Goal: Obtain resource: Obtain resource

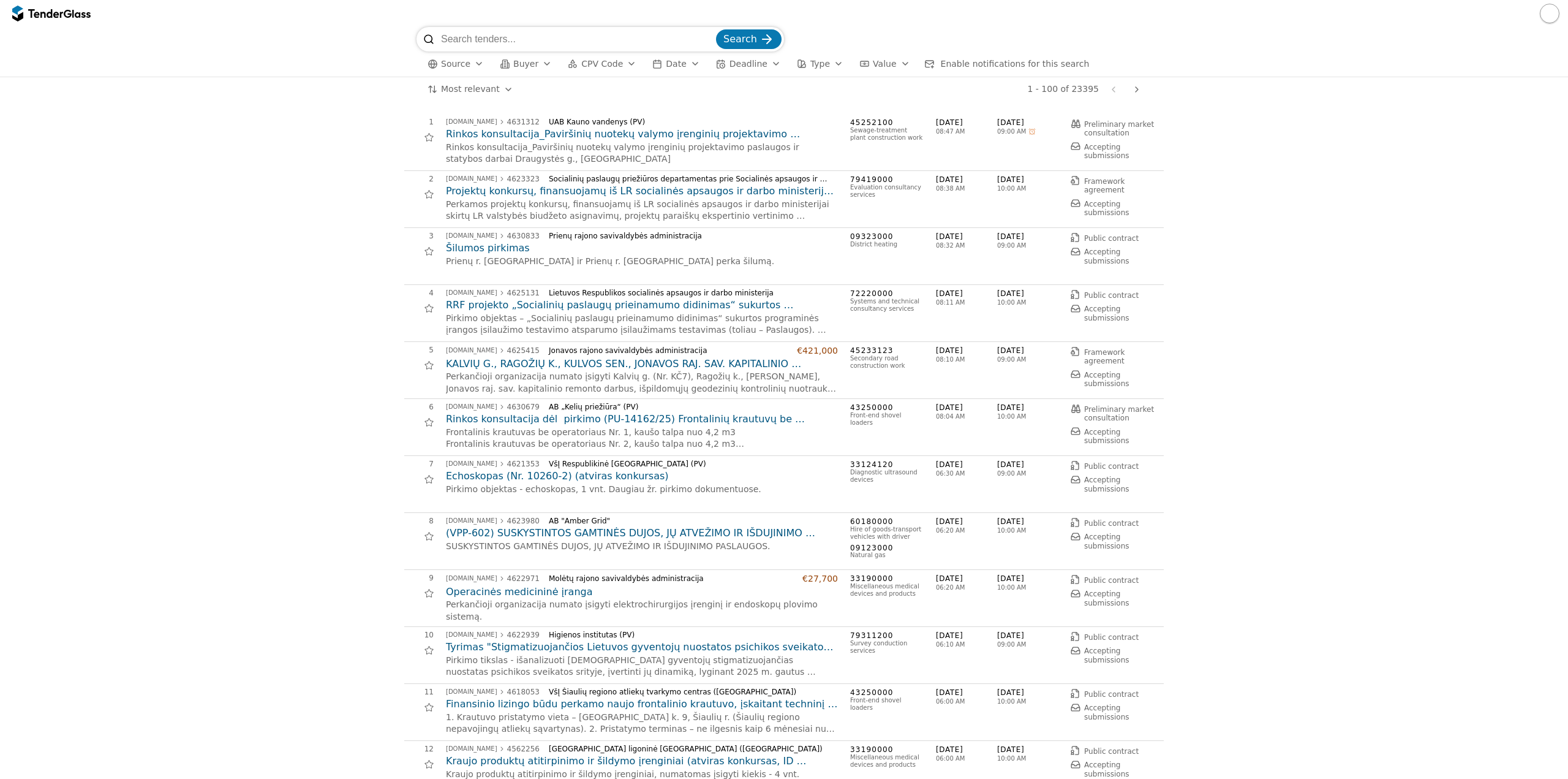
click at [522, 65] on span "Buyer" at bounding box center [526, 63] width 25 height 10
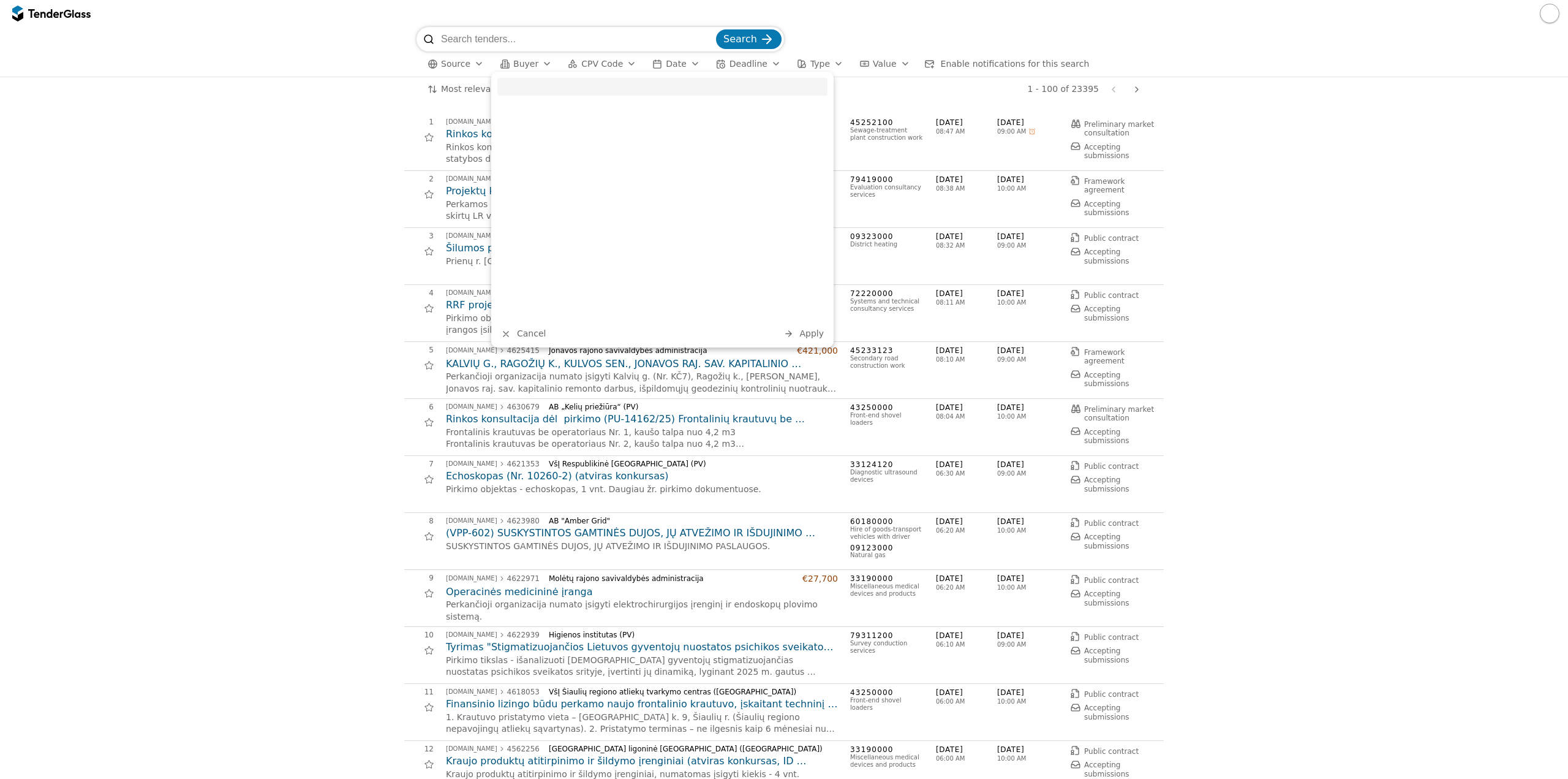
click at [609, 73] on div "Cancel Apply" at bounding box center [662, 210] width 342 height 276
click at [599, 58] on button "CPV Code" at bounding box center [602, 64] width 78 height 16
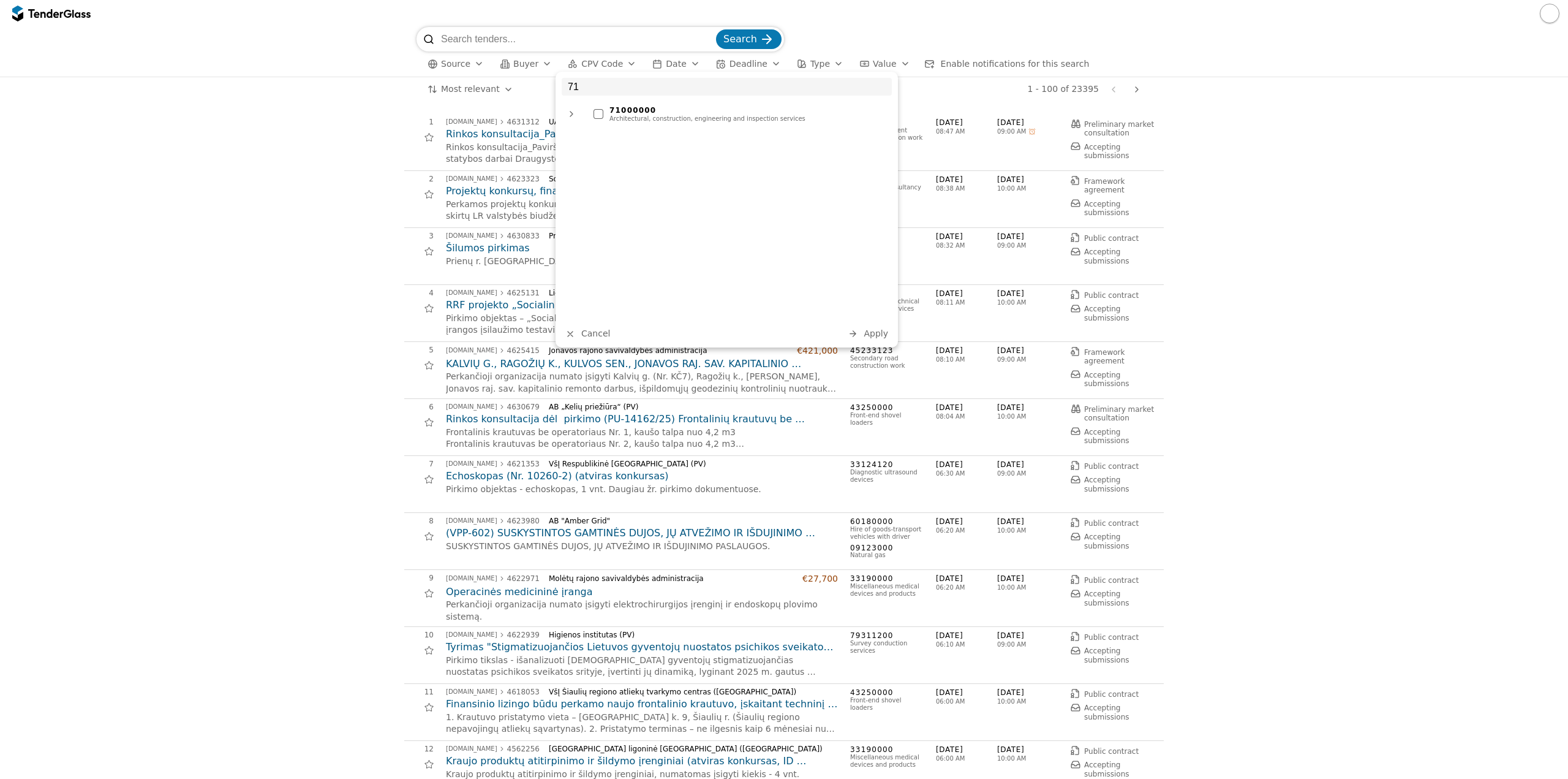
type input "71"
click at [687, 101] on div "71000000 Architectural, construction, engineering and inspection services" at bounding box center [726, 113] width 330 height 24
click at [685, 123] on div "Architectural, construction, engineering and inspection services" at bounding box center [746, 119] width 276 height 8
click at [867, 336] on span "Apply" at bounding box center [875, 333] width 24 height 10
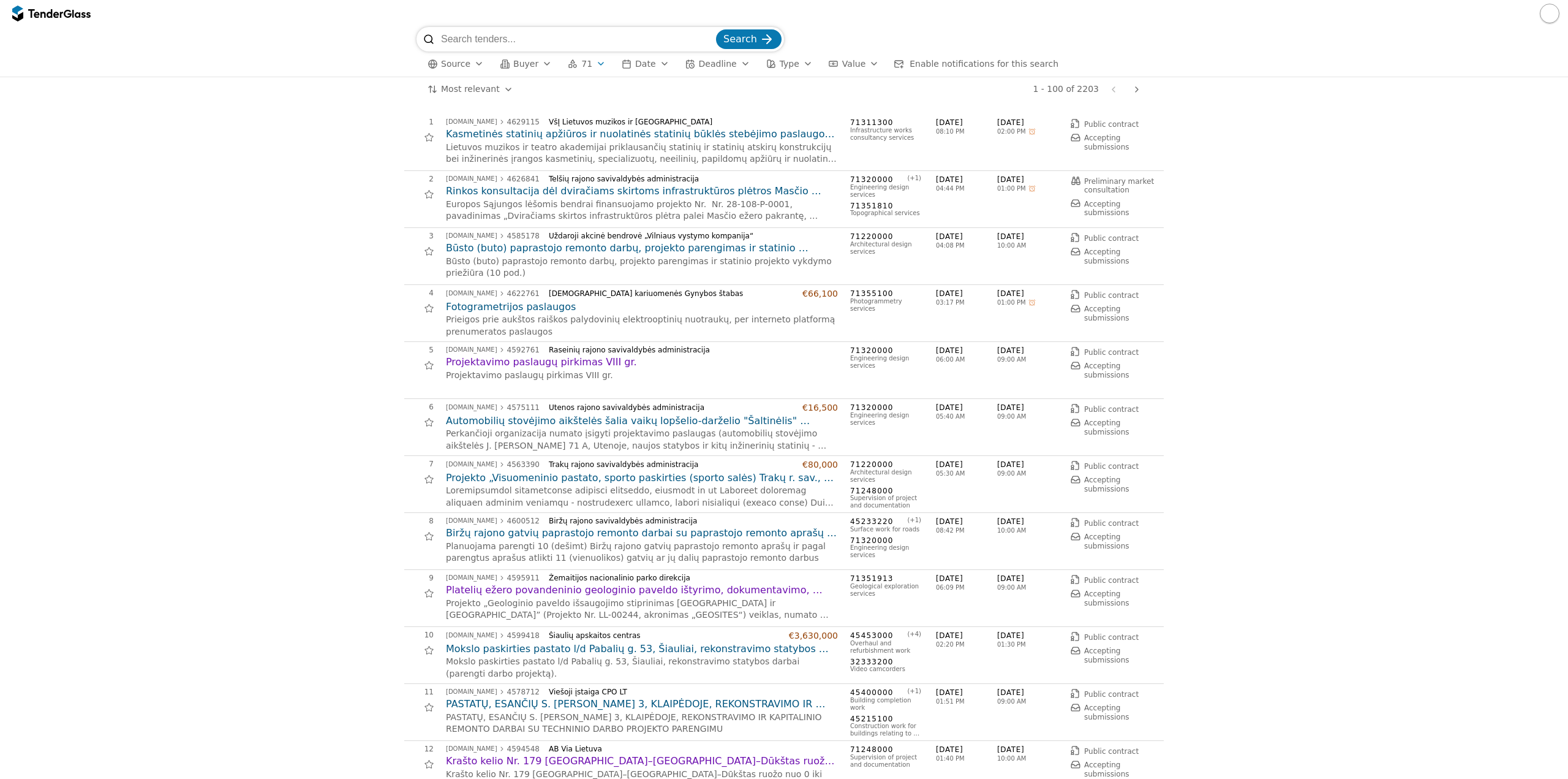
click at [616, 601] on p "Projekto „Geologinio paveldo išsaugojimo stiprinimas [GEOGRAPHIC_DATA] ir [GEOG…" at bounding box center [642, 609] width 392 height 24
click at [616, 588] on h2 "Platelių ežero povandeninio geologinio paveldo ištyrimo, dokumentavimo, apsaugo…" at bounding box center [642, 590] width 392 height 14
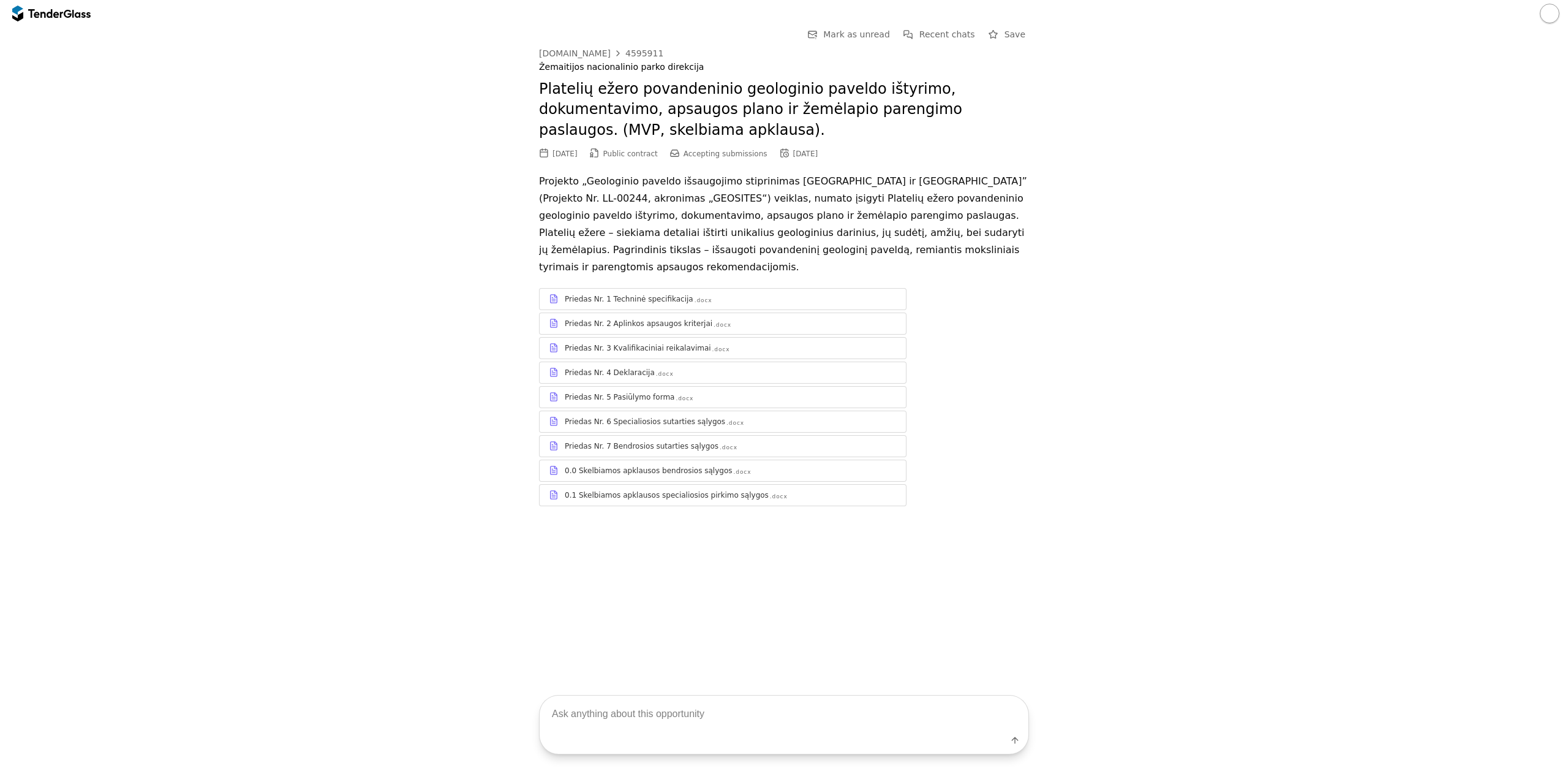
click at [746, 722] on textarea at bounding box center [784, 713] width 489 height 36
type textarea "as yra biudzetas?"
drag, startPoint x: 648, startPoint y: 55, endPoint x: 612, endPoint y: 58, distance: 36.1
click at [612, 58] on div "[DOMAIN_NAME] 4595911" at bounding box center [784, 54] width 490 height 10
copy div "4595911"
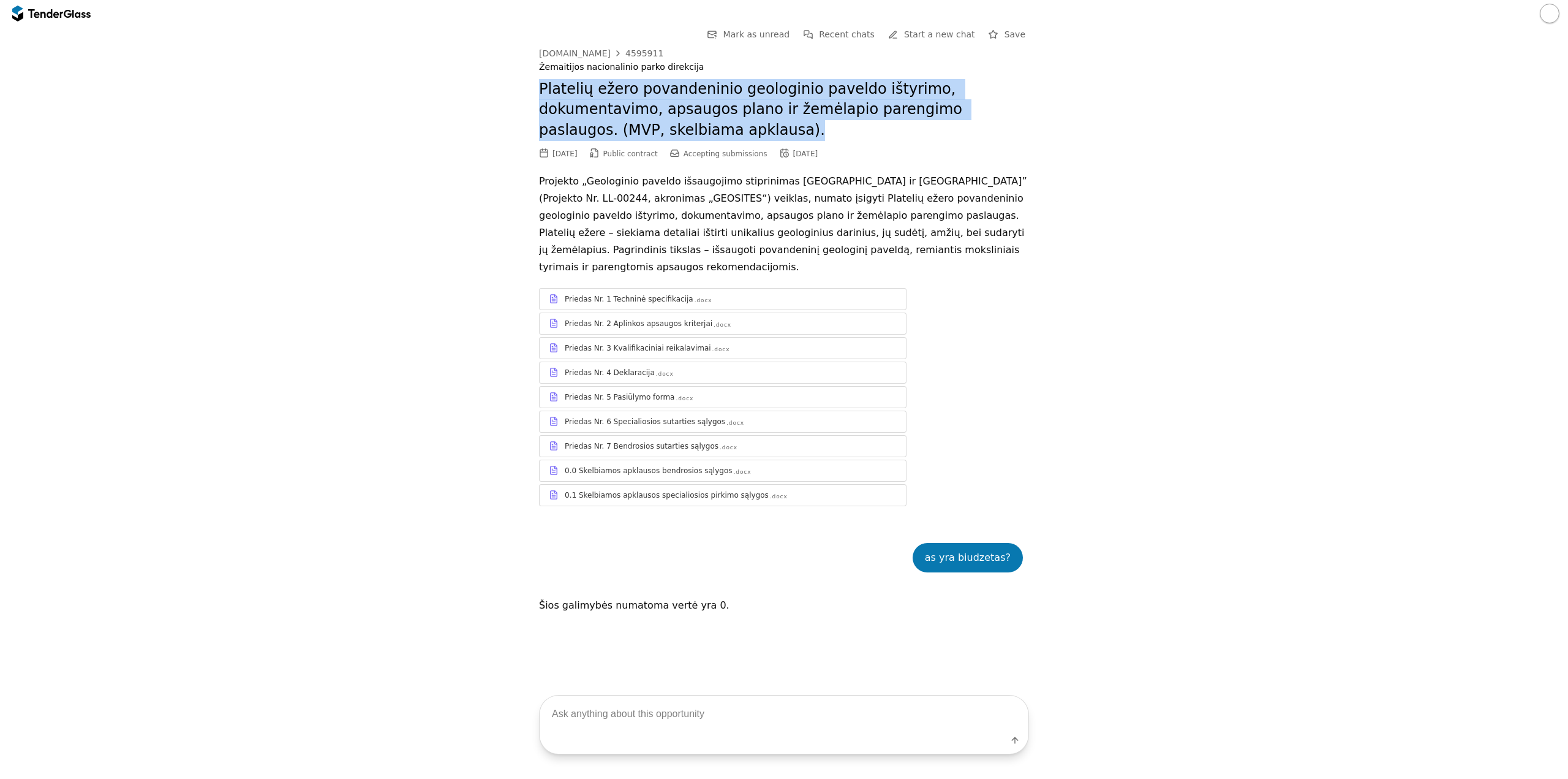
drag, startPoint x: 533, startPoint y: 82, endPoint x: 621, endPoint y: 132, distance: 101.2
click at [621, 132] on div "Go Back Mark as unread Recent chats Start a new chat Save [DOMAIN_NAME] 4595911…" at bounding box center [784, 597] width 1556 height 1139
copy h2 "Platelių ežero povandeninio geologinio paveldo ištyrimo, dokumentavimo, apsaugo…"
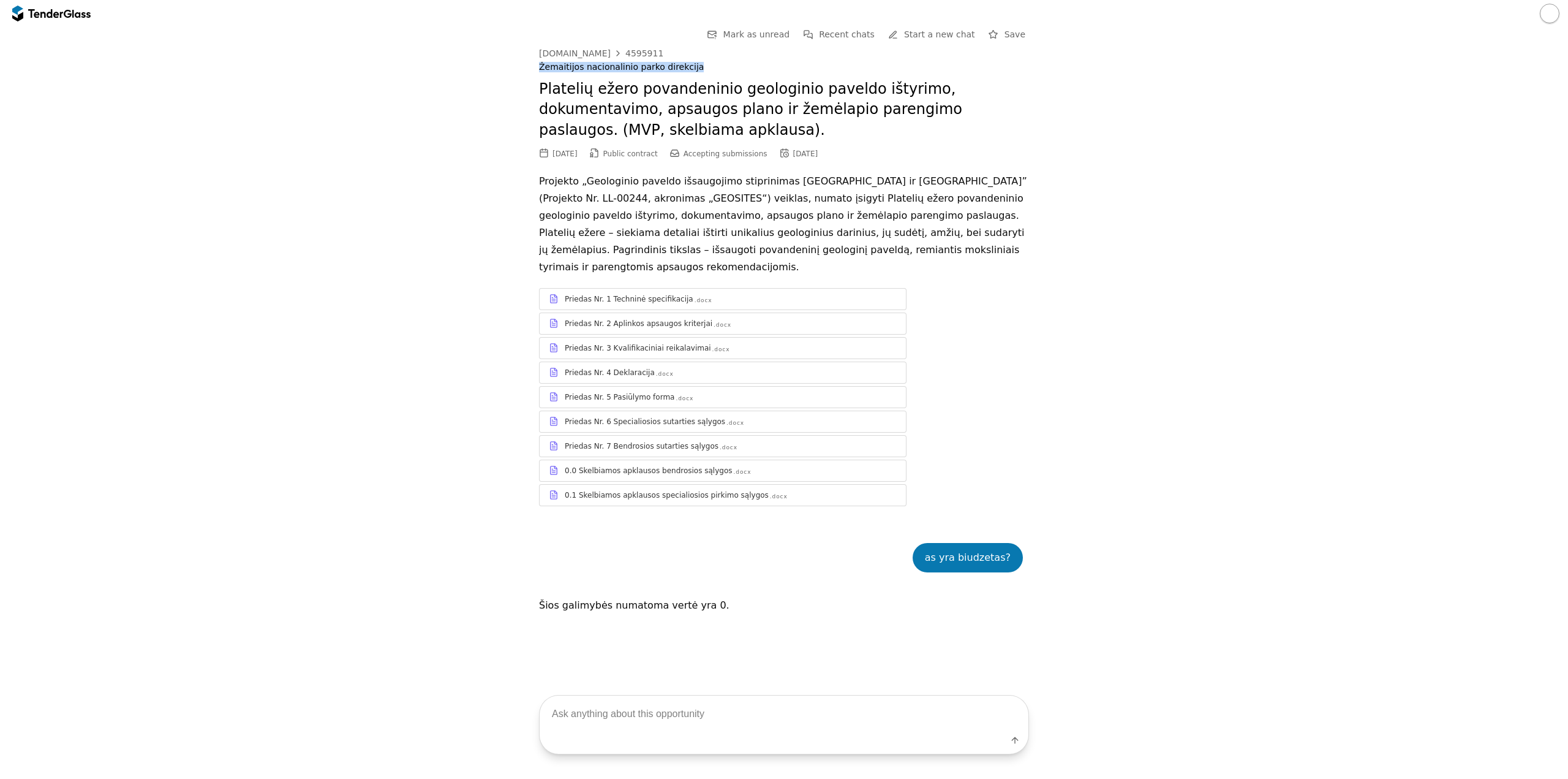
click at [505, 67] on div "Go Back Mark as unread Recent chats Start a new chat Save [DOMAIN_NAME] 4595911…" at bounding box center [784, 597] width 1556 height 1139
copy div "Žemaitijos nacionalinio parko direkcija"
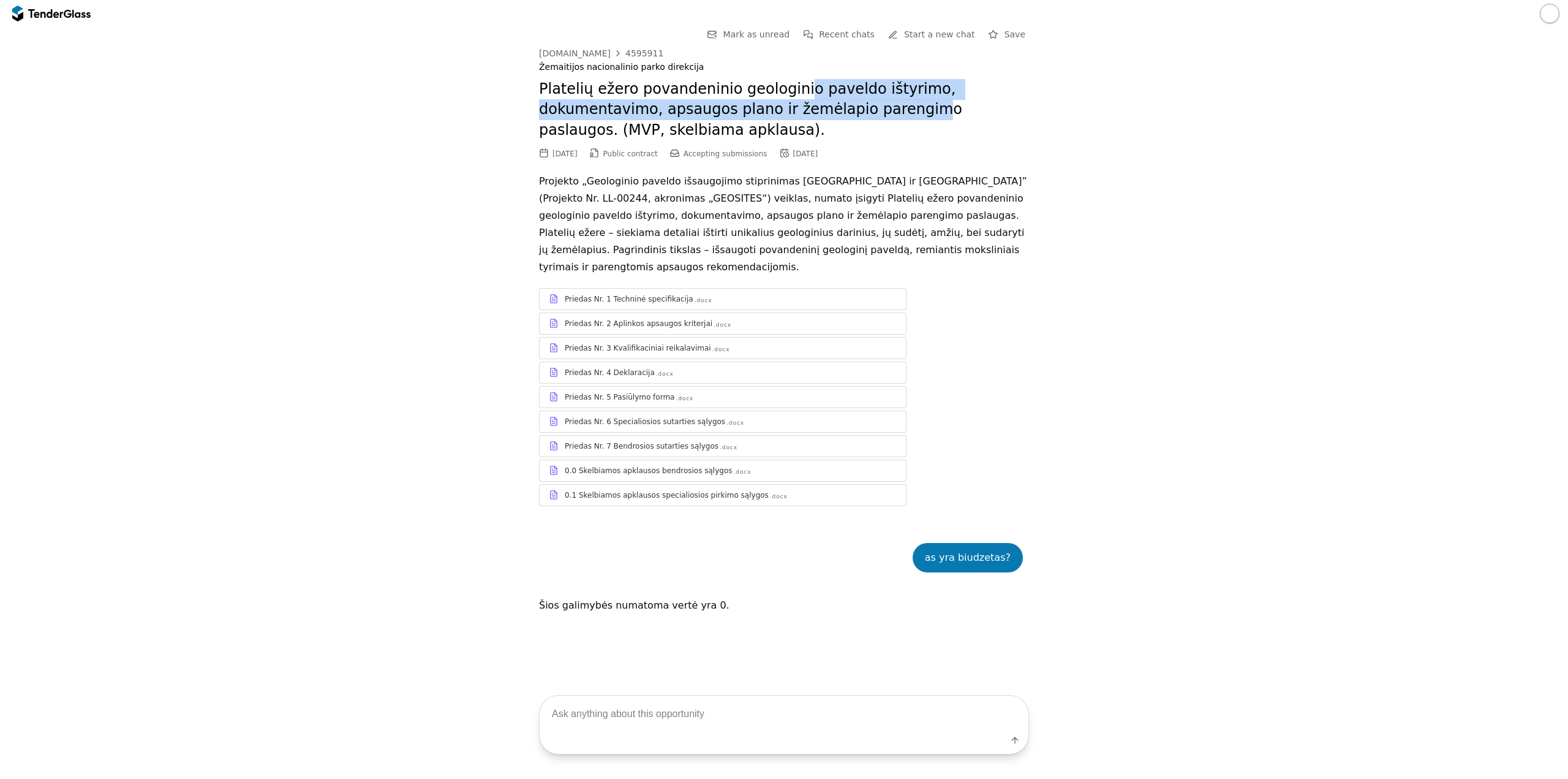
click at [782, 99] on h2 "Platelių ežero povandeninio geologinio paveldo ištyrimo, dokumentavimo, apsaugo…" at bounding box center [784, 109] width 490 height 61
click at [633, 49] on div "4595911" at bounding box center [644, 53] width 38 height 9
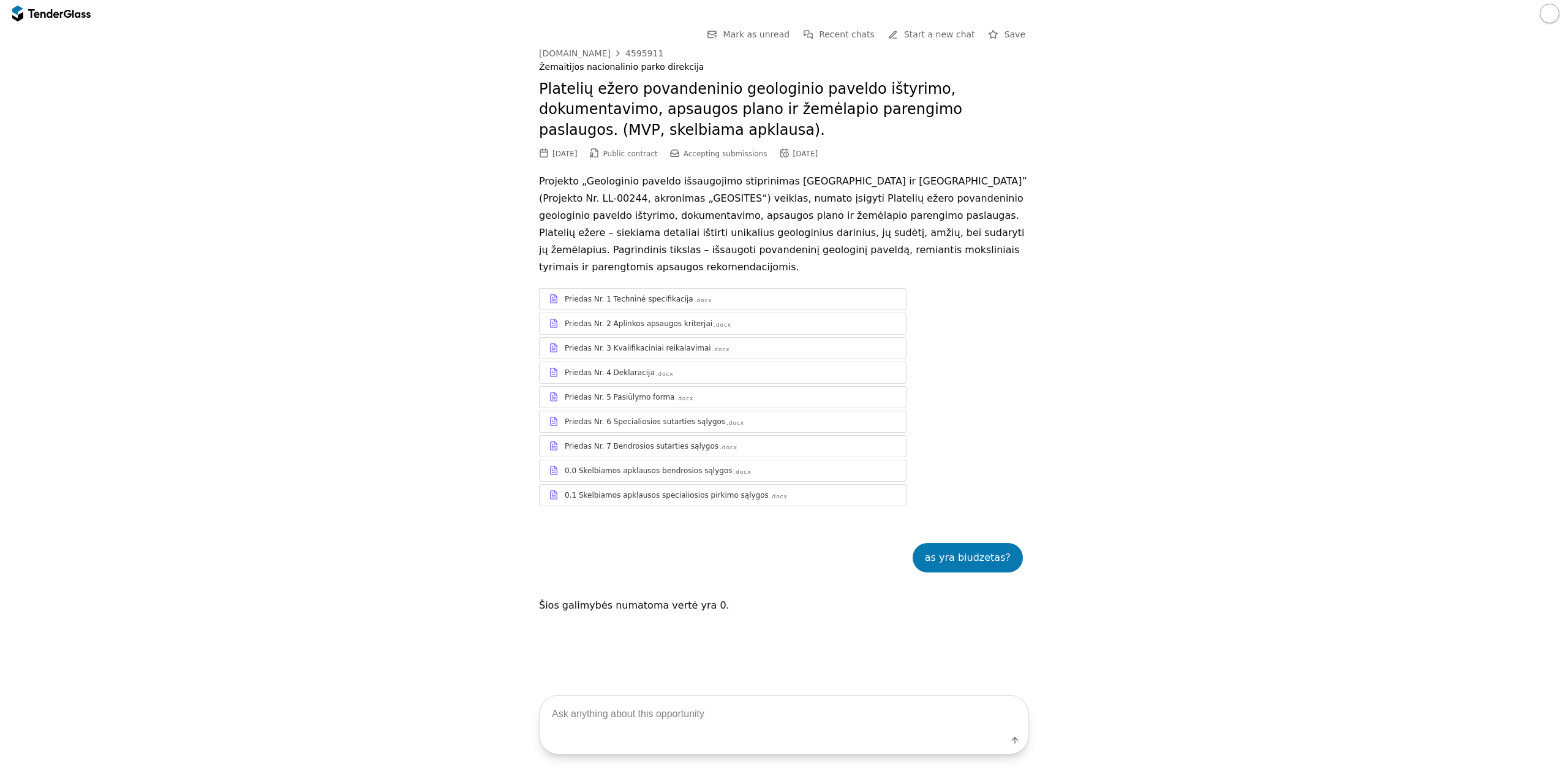
click at [716, 716] on textarea at bounding box center [784, 713] width 489 height 36
click at [652, 340] on div "Priedas Nr. 3 Kvalifikaciniai reikalavimai .docx" at bounding box center [723, 348] width 366 height 16
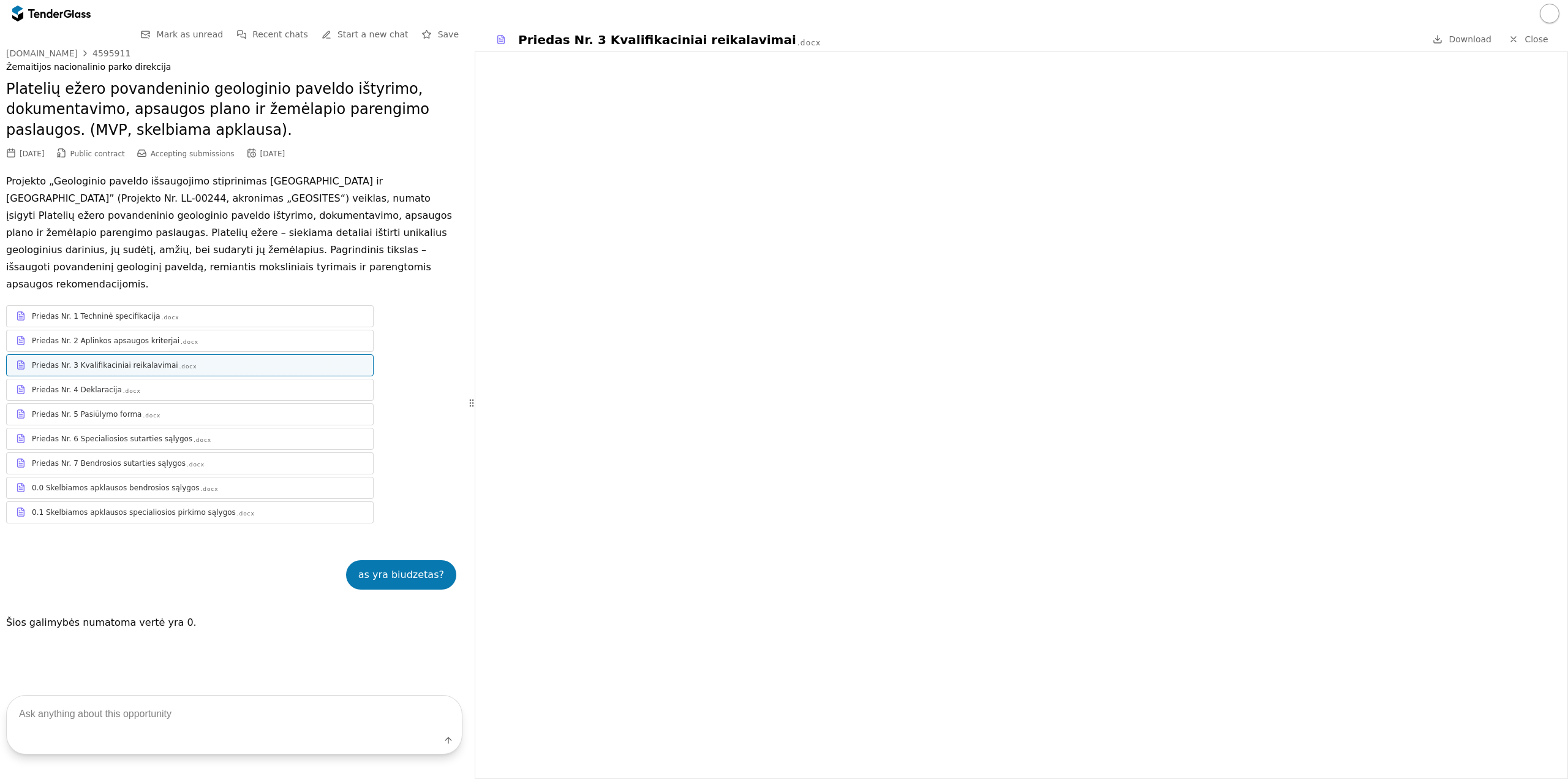
click at [98, 52] on div "4595911" at bounding box center [111, 53] width 38 height 9
click at [99, 49] on div "4595911" at bounding box center [111, 53] width 38 height 9
drag, startPoint x: 58, startPoint y: 153, endPoint x: 10, endPoint y: 161, distance: 48.7
click at [10, 163] on div "[DOMAIN_NAME] 4595911 Žemaitijos nacionalinio parko direkcija Platelių ežero po…" at bounding box center [234, 292] width 456 height 487
copy div "[DATE]"
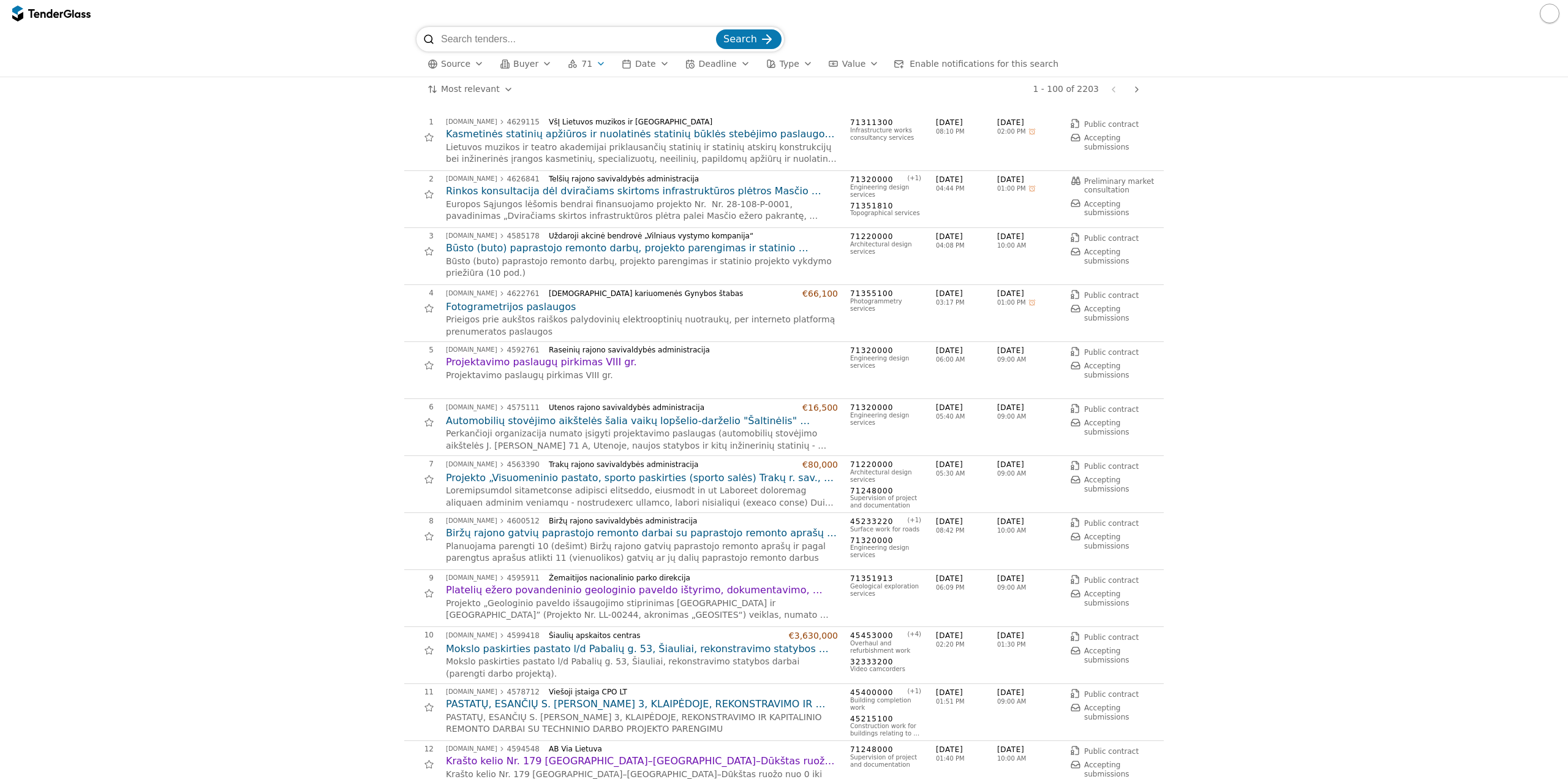
click at [592, 189] on h2 "Rinkos konsultacija dėl dviračiams skirtoms infrastruktūros plėtros Masčio ežer…" at bounding box center [642, 191] width 392 height 14
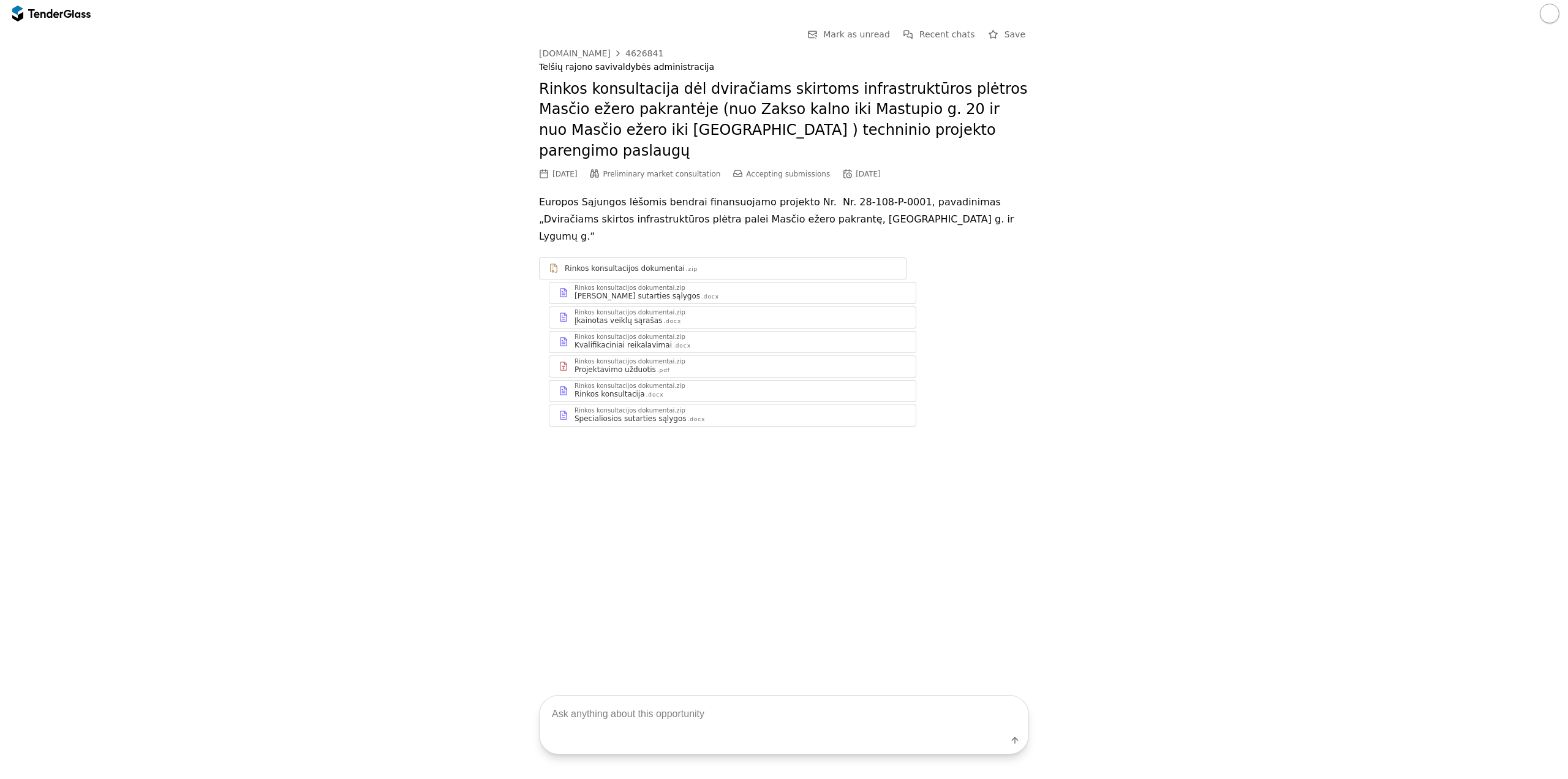
click at [698, 316] on div "Įkainotas veiklų sąrašas .docx" at bounding box center [741, 321] width 332 height 10
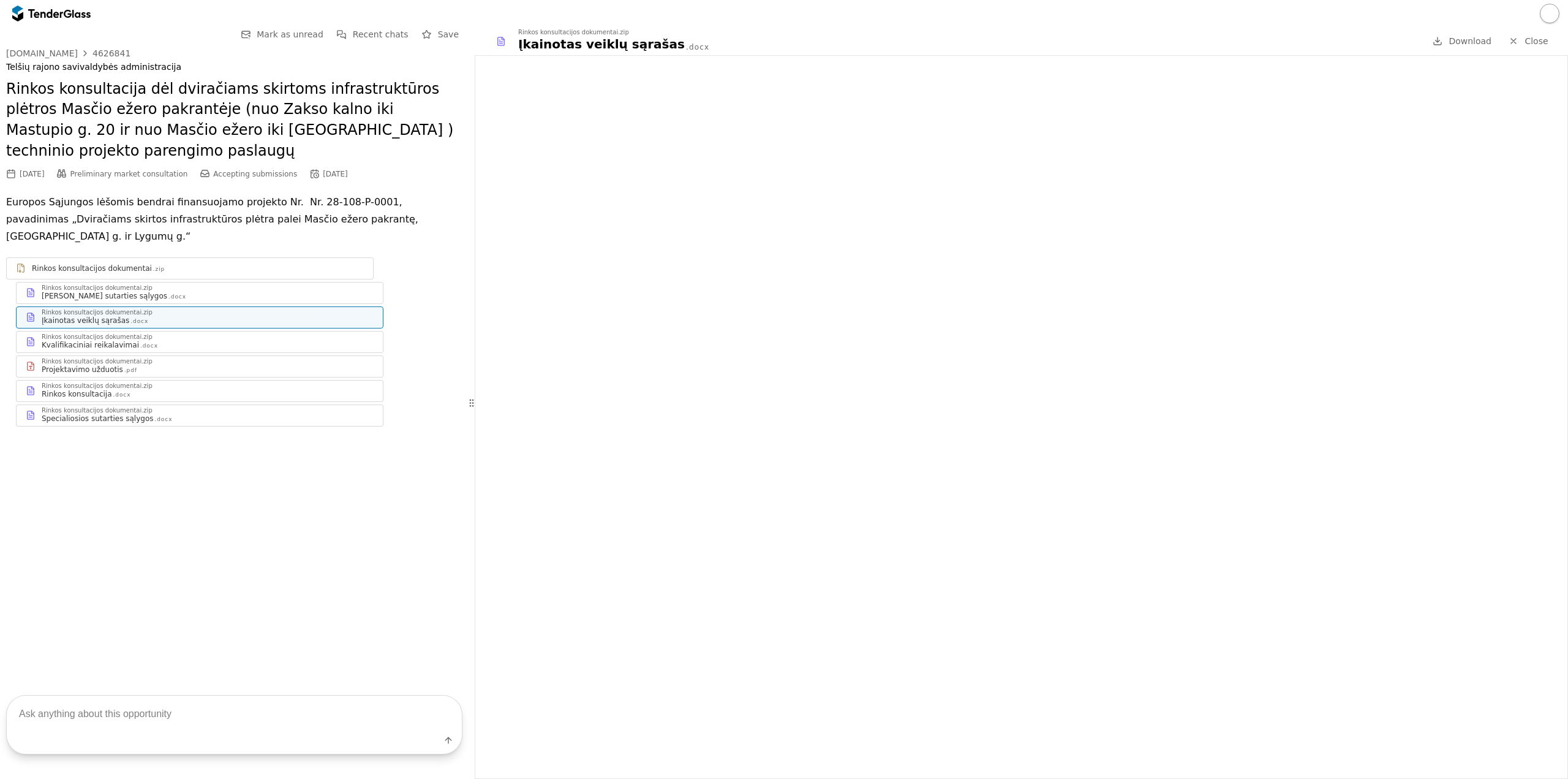
click at [165, 340] on div "Kvalifikaciniai reikalavimai .docx" at bounding box center [208, 345] width 332 height 10
click at [212, 365] on div "Projektavimo užduotis .pdf" at bounding box center [208, 370] width 332 height 10
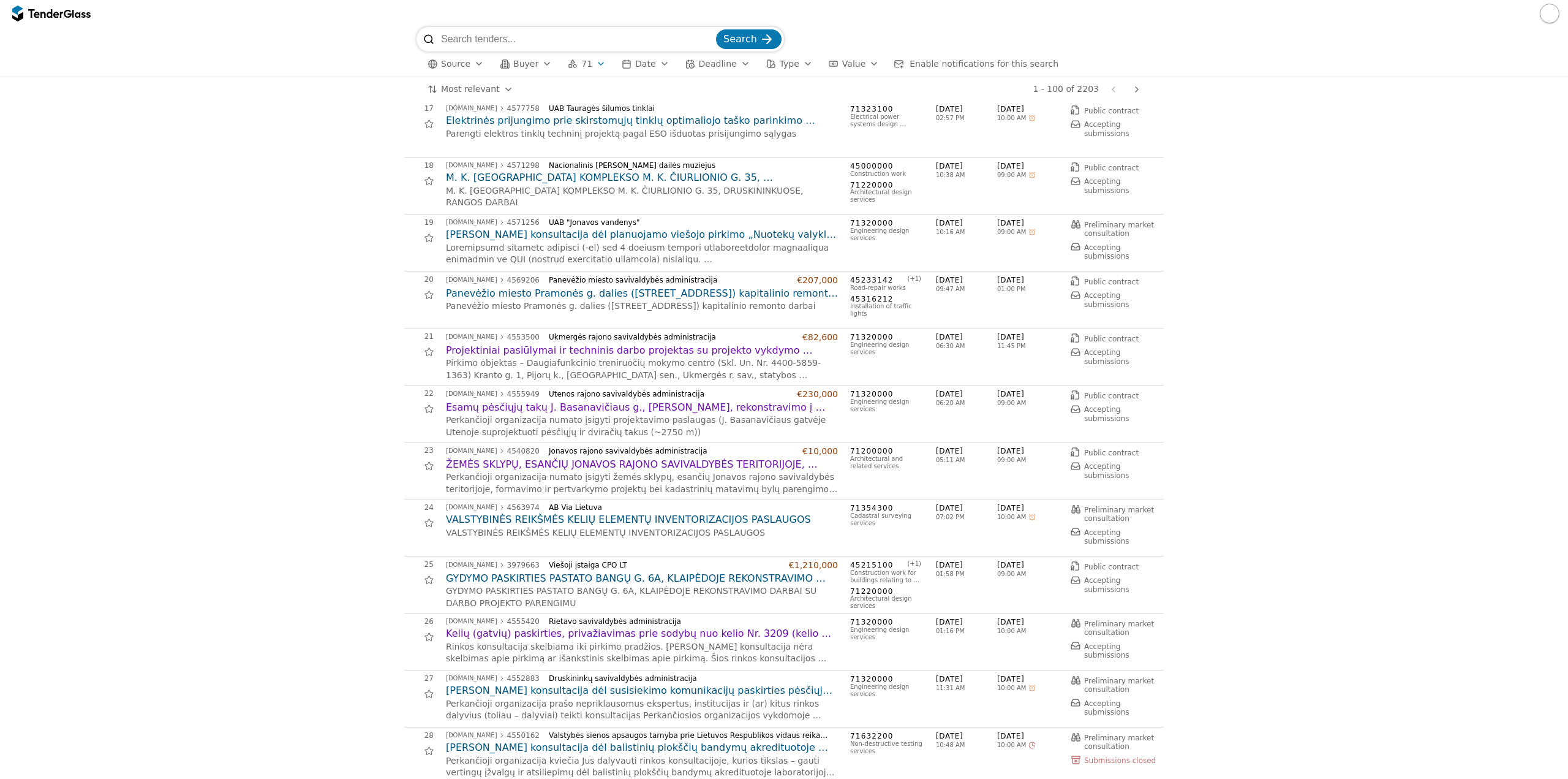
scroll to position [1042, 0]
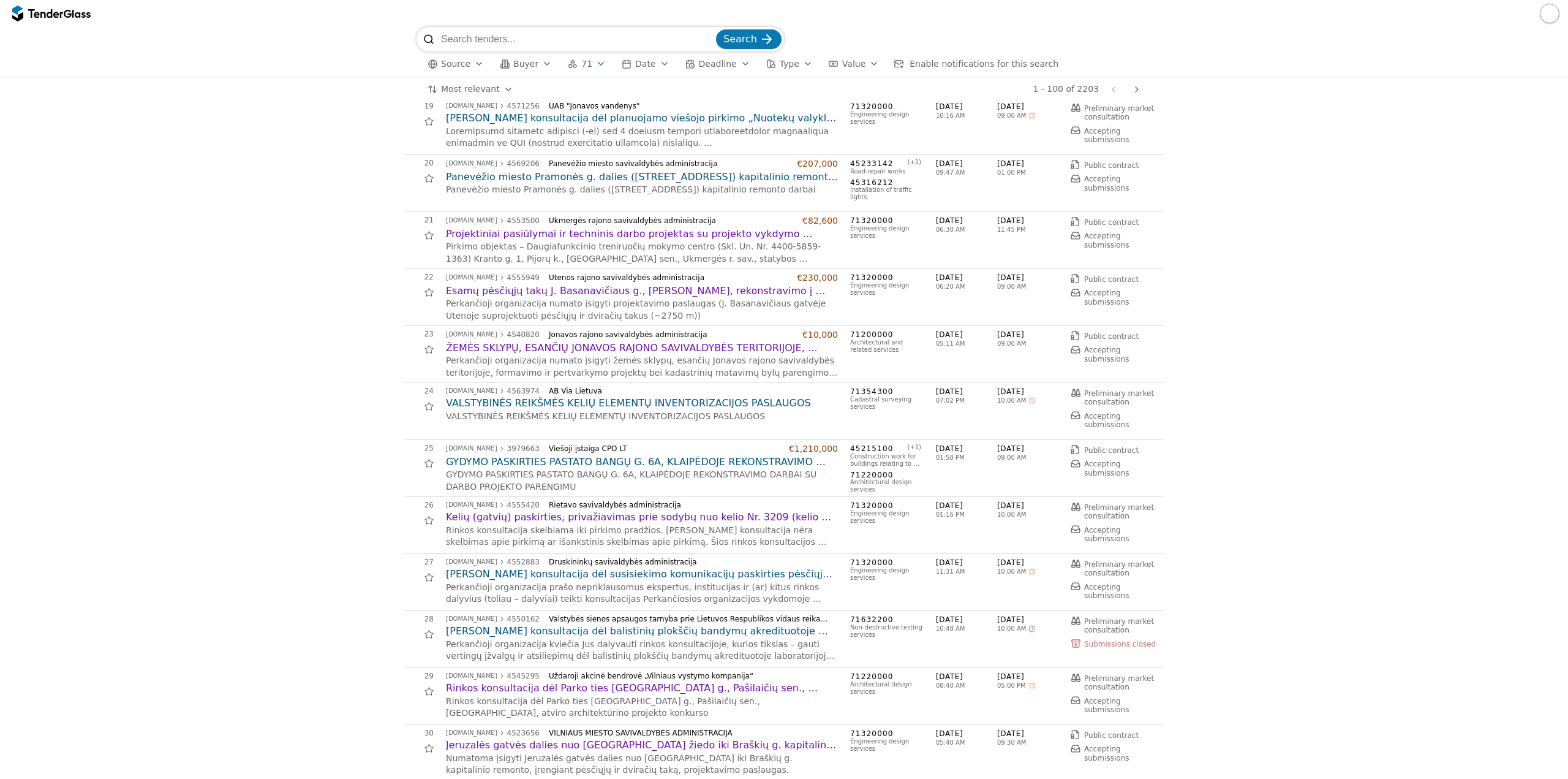
click at [683, 414] on p "VALSTYBINĖS REIKŠMĖS KELIŲ ELEMENTŲ INVENTORIZACIJOS PASLAUGOS" at bounding box center [642, 416] width 392 height 13
click at [682, 408] on h2 "VALSTYBINĖS REIKŠMĖS KELIŲ ELEMENTŲ INVENTORIZACIJOS PASLAUGOS" at bounding box center [642, 404] width 392 height 14
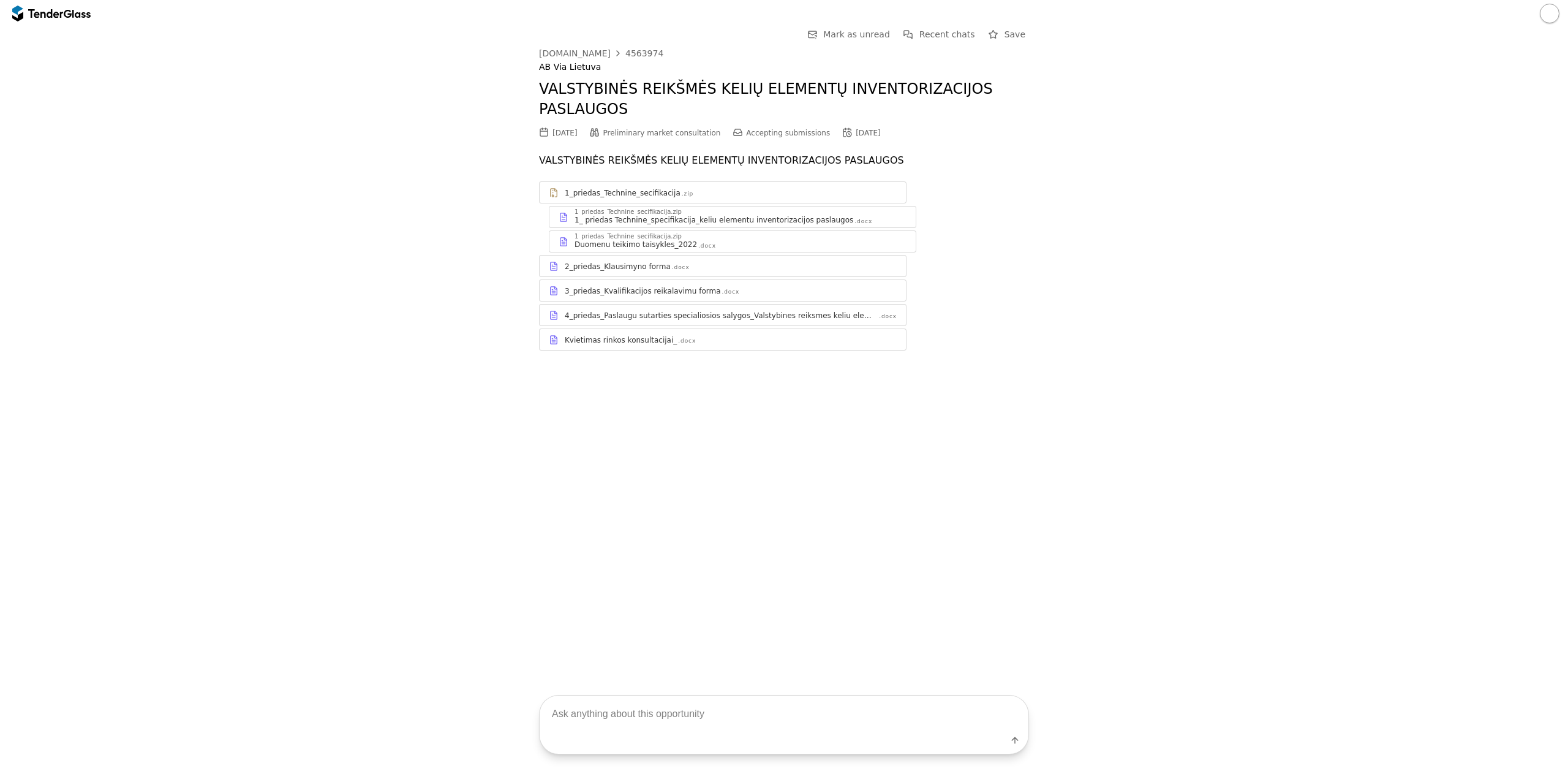
click at [662, 287] on div "3_priedas_Kvalifikacijos reikalavimu forma" at bounding box center [643, 292] width 156 height 10
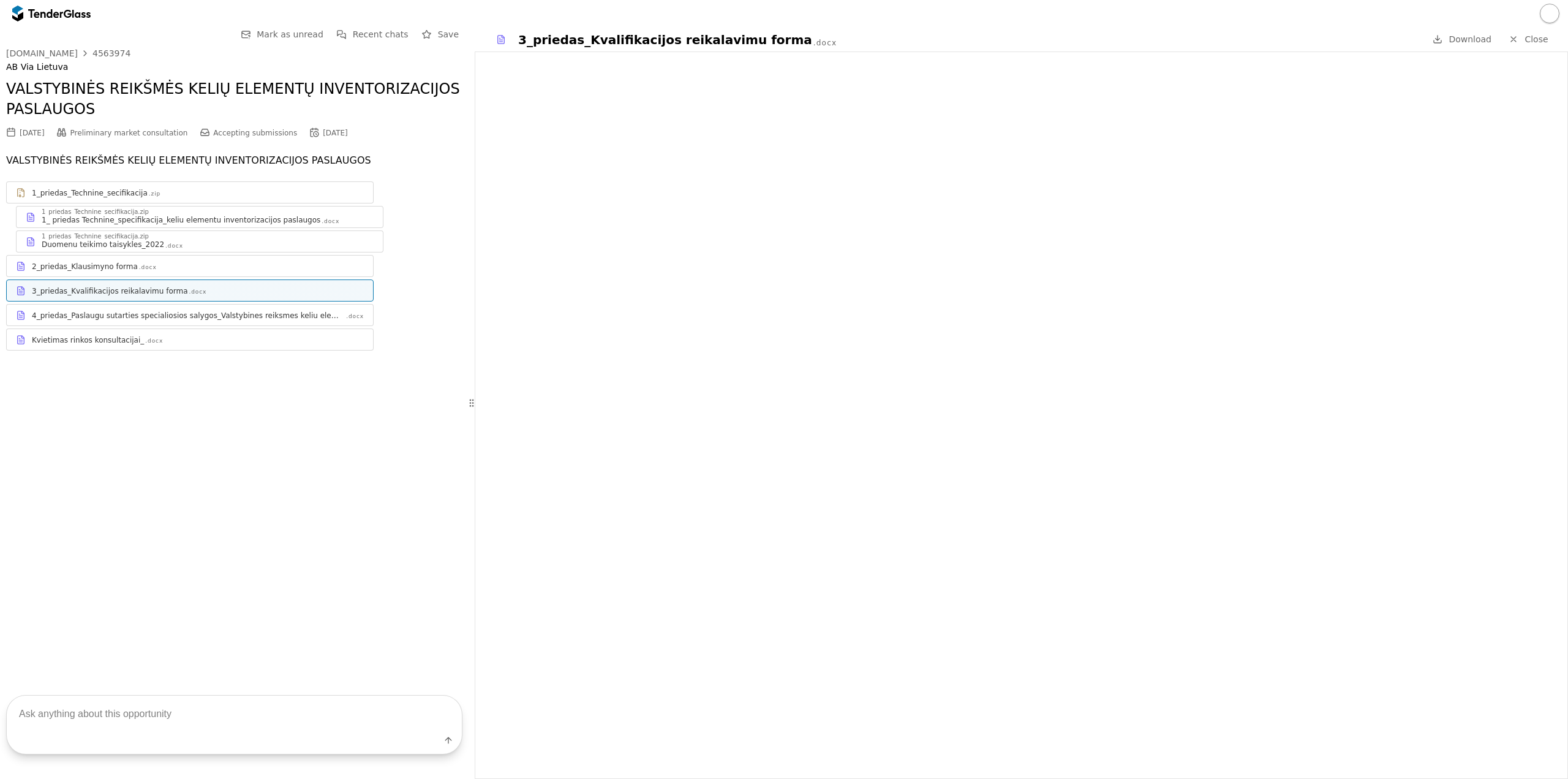
click at [117, 256] on link "2_priedas_Klausimyno forma .docx" at bounding box center [189, 265] width 367 height 22
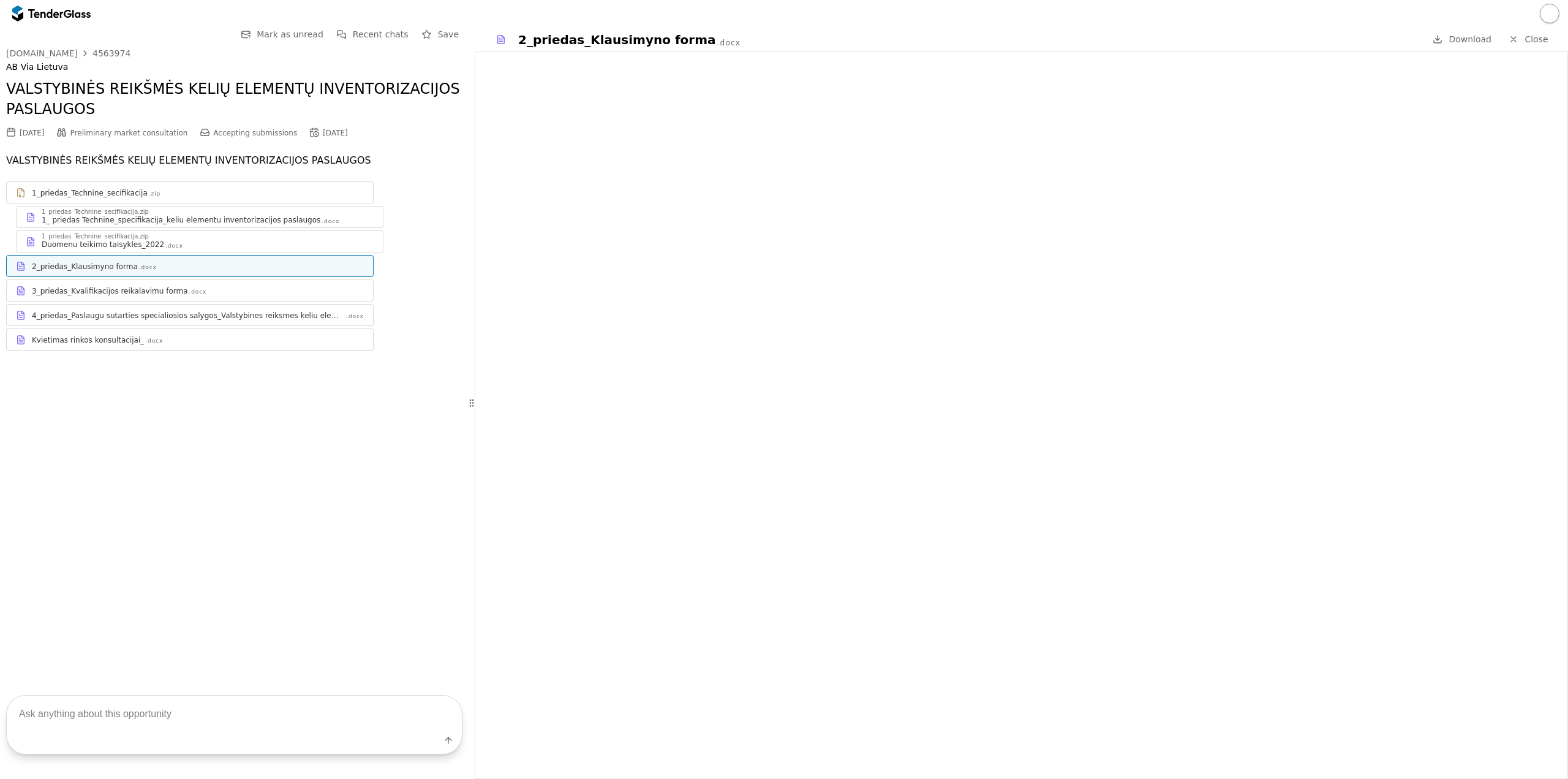
click at [104, 218] on div "1_ priedas Technine_specifikacija_keliu elementu inventorizacijos paslaugos" at bounding box center [181, 220] width 279 height 10
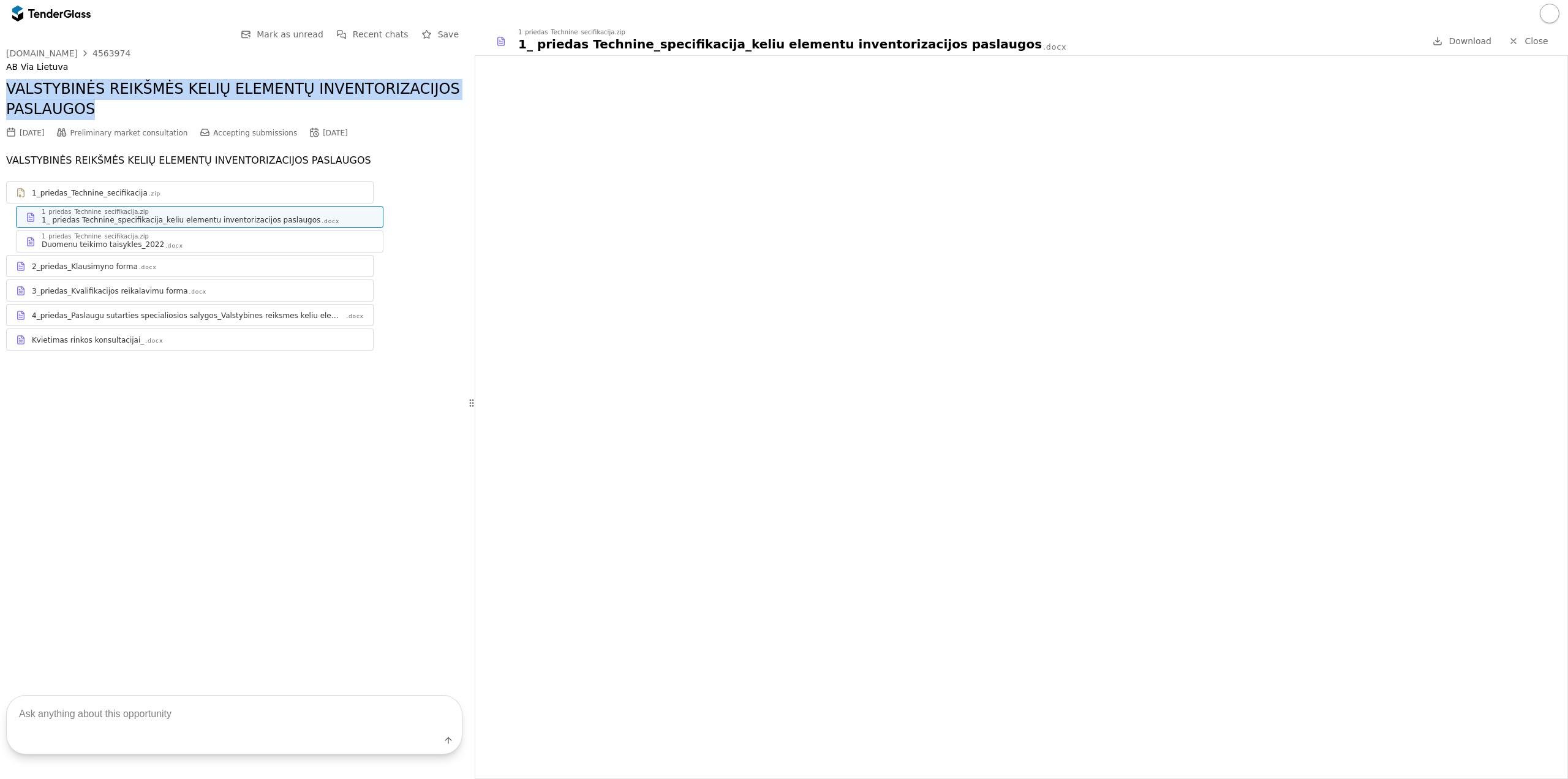
drag, startPoint x: 85, startPoint y: 112, endPoint x: 3, endPoint y: 77, distance: 89.2
click at [3, 77] on div "Go Back Mark as unread Recent chats Save [DOMAIN_NAME] 4563974 AB Via Lietuva V…" at bounding box center [234, 349] width 469 height 643
copy h2 "VALSTYBINĖS REIKŠMĖS KELIŲ ELEMENTŲ INVENTORIZACIJOS PASLAUGOS"
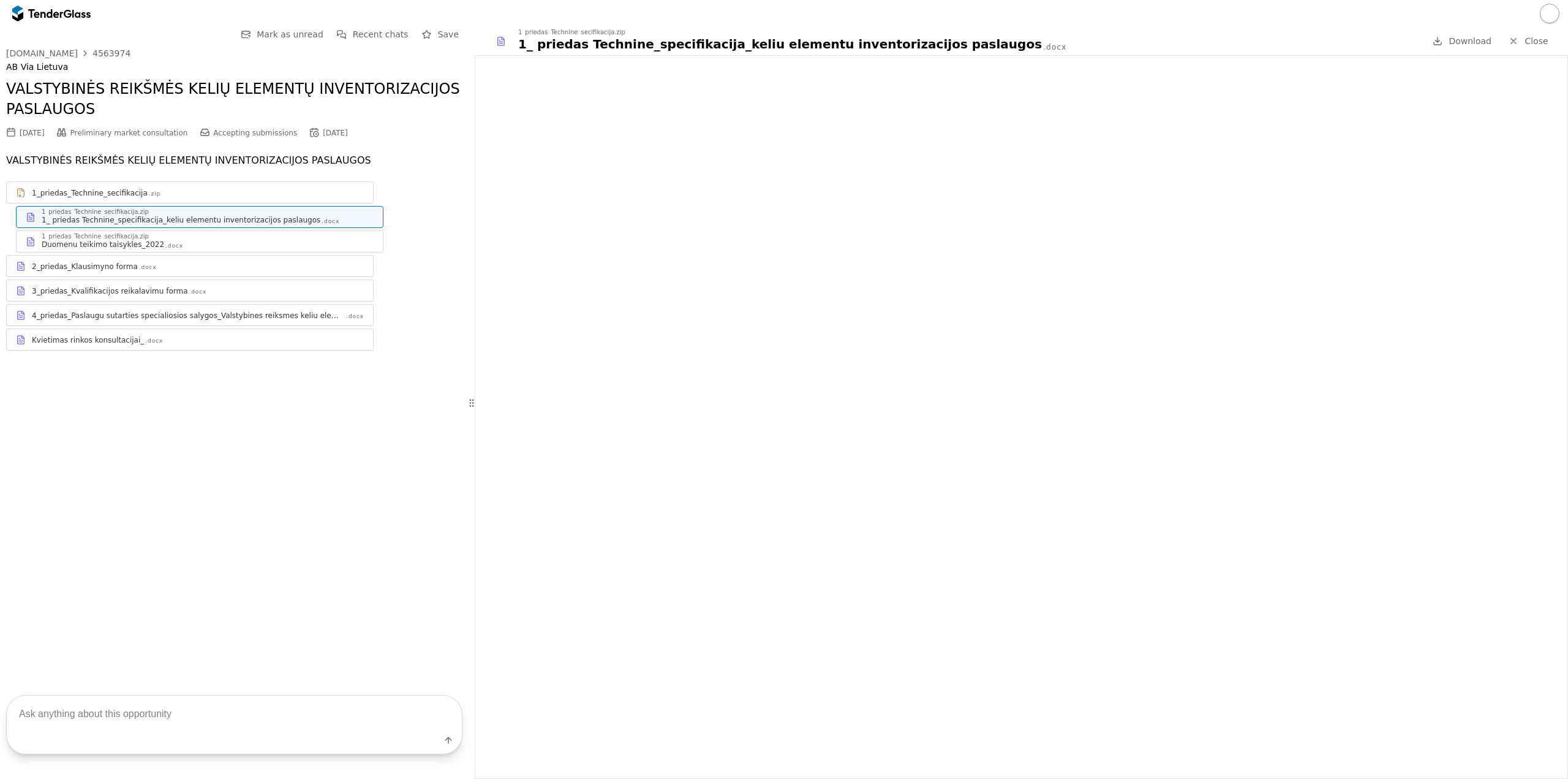
click at [297, 484] on div "Go Back Mark as unread Recent chats Save [DOMAIN_NAME] 4563974 AB Via Lietuva V…" at bounding box center [234, 349] width 469 height 643
